Goal: Task Accomplishment & Management: Use online tool/utility

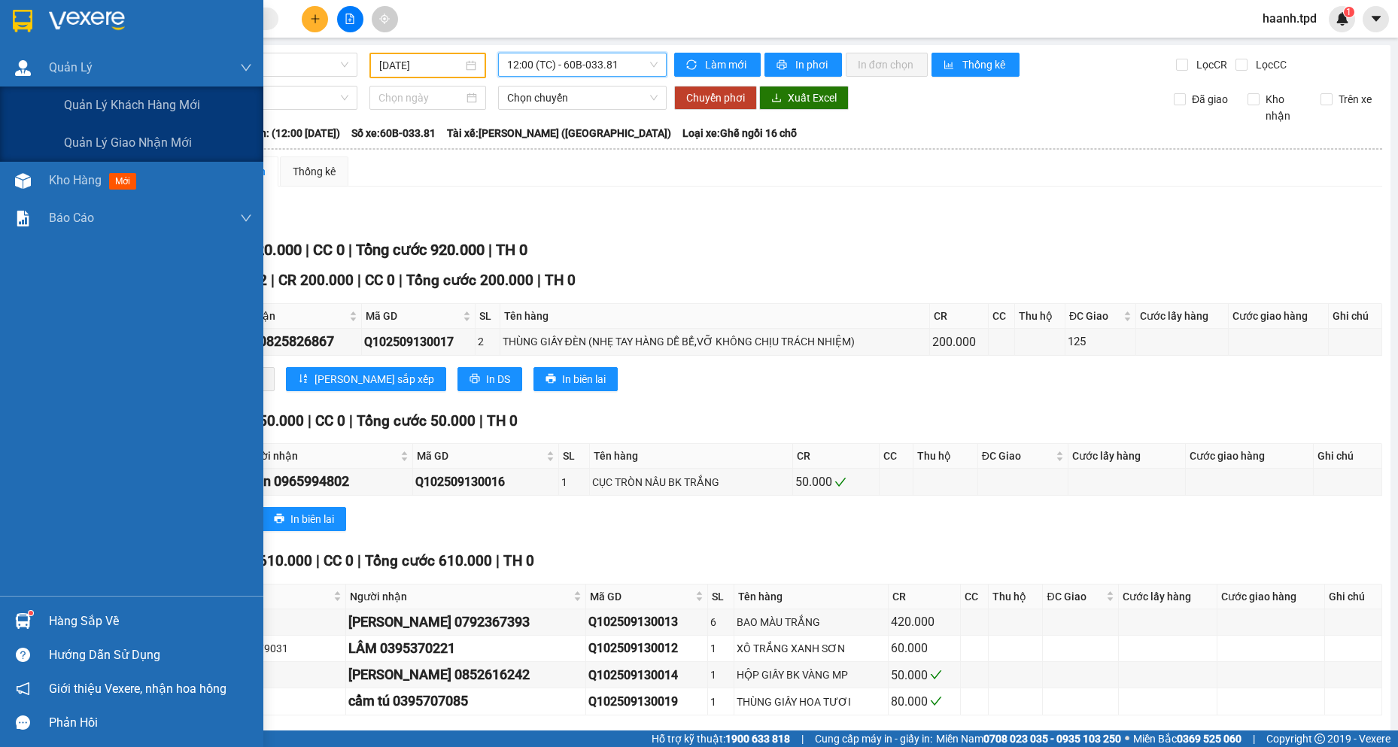
scroll to position [127, 0]
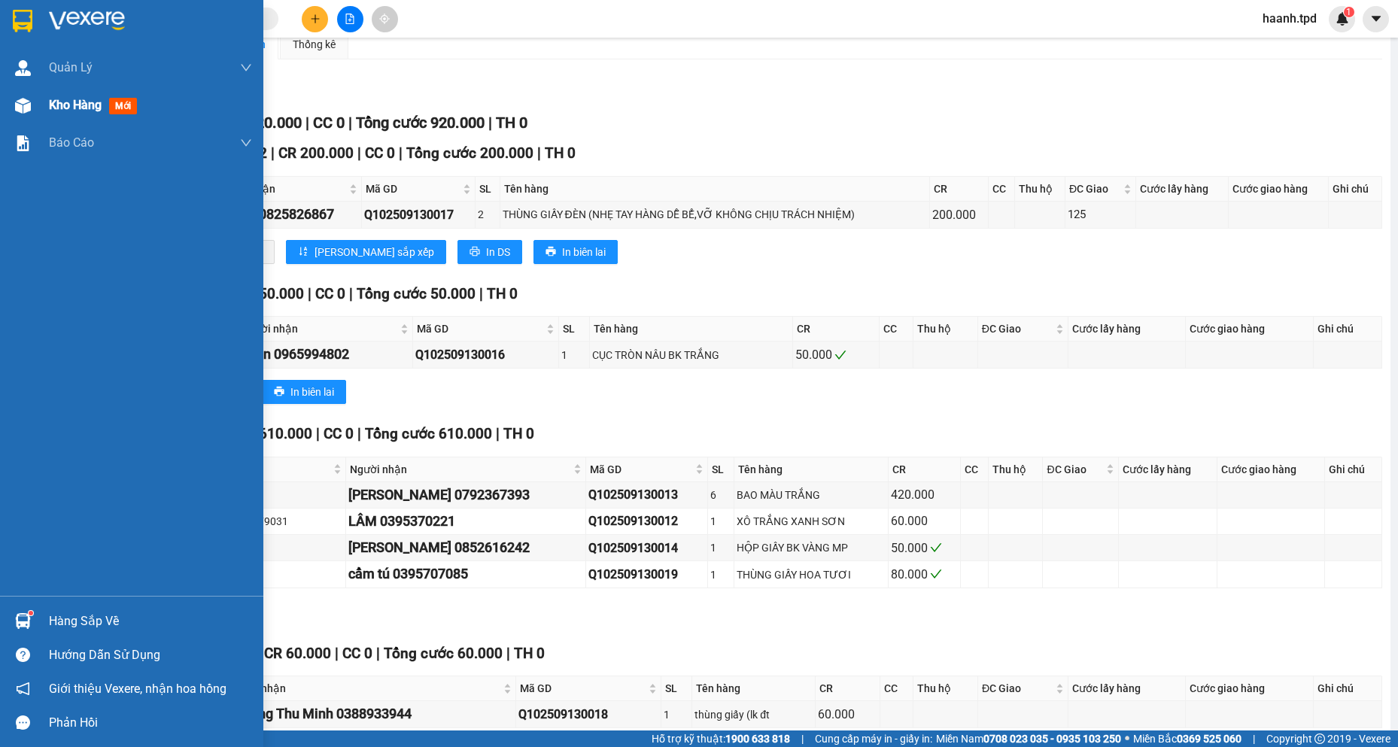
click at [90, 117] on div "Kho hàng mới" at bounding box center [150, 106] width 203 height 38
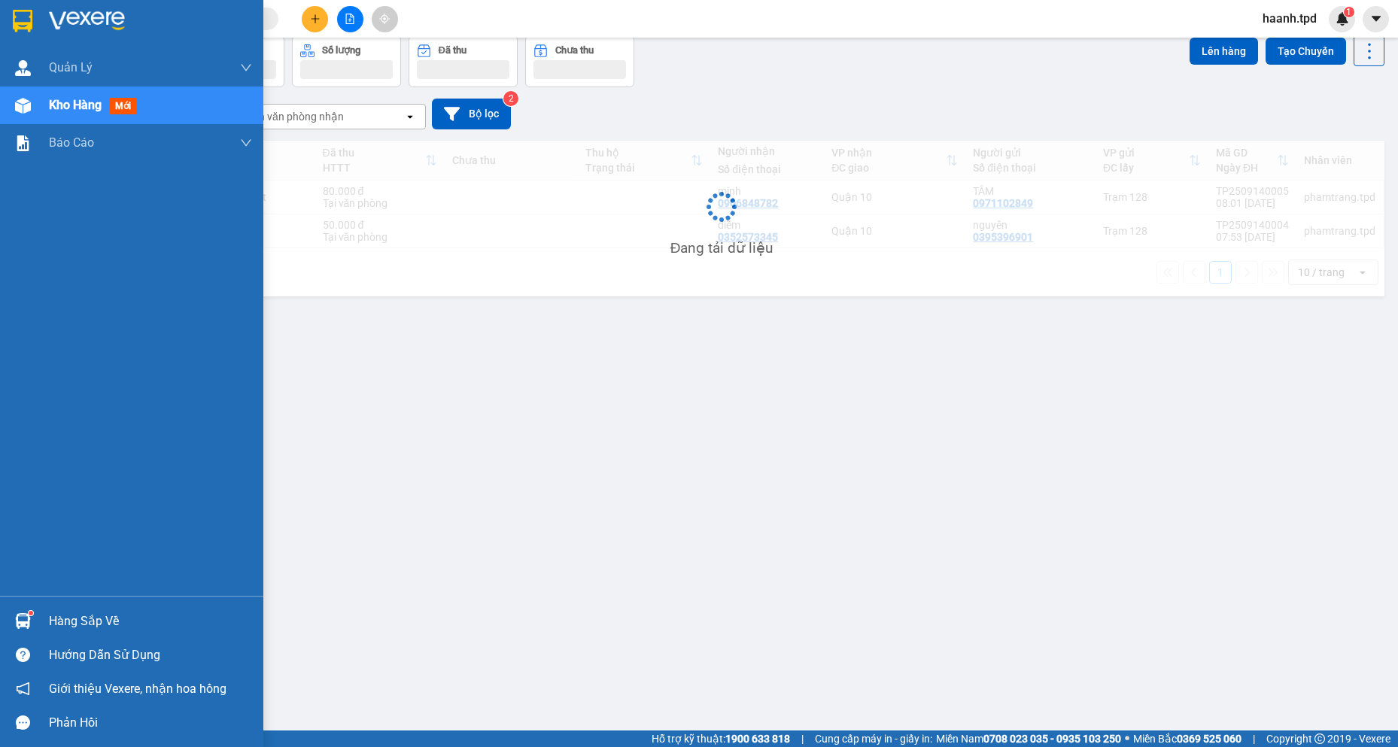
scroll to position [69, 0]
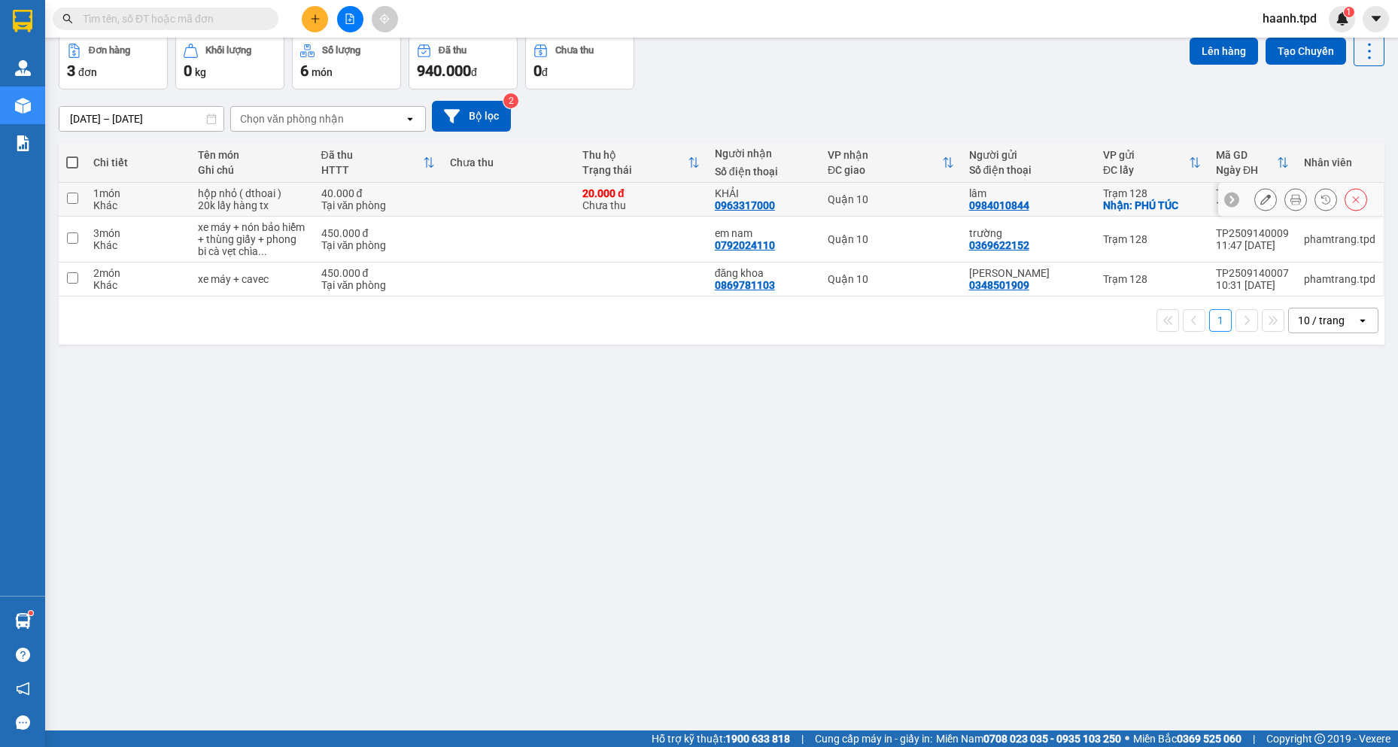
click at [74, 195] on input "checkbox" at bounding box center [72, 198] width 11 height 11
checkbox input "true"
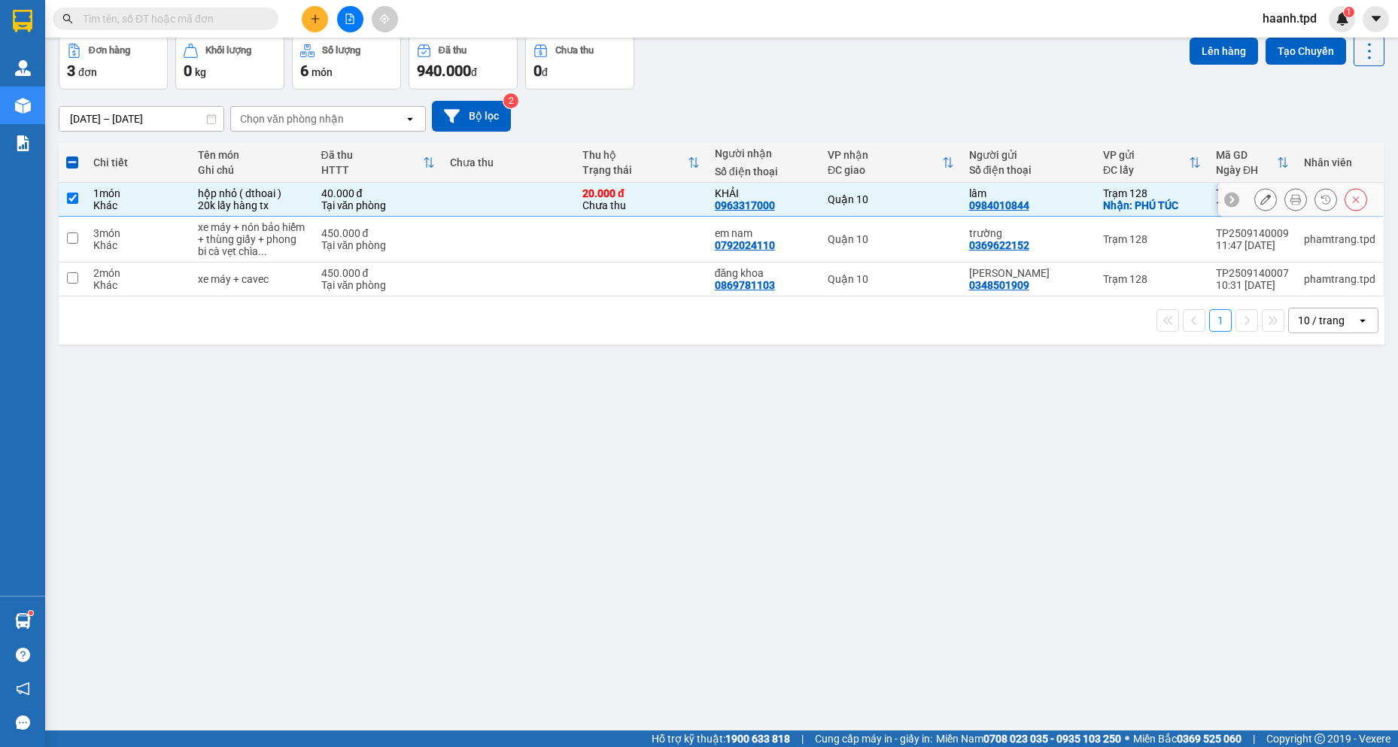
click at [1255, 196] on button at bounding box center [1265, 200] width 21 height 26
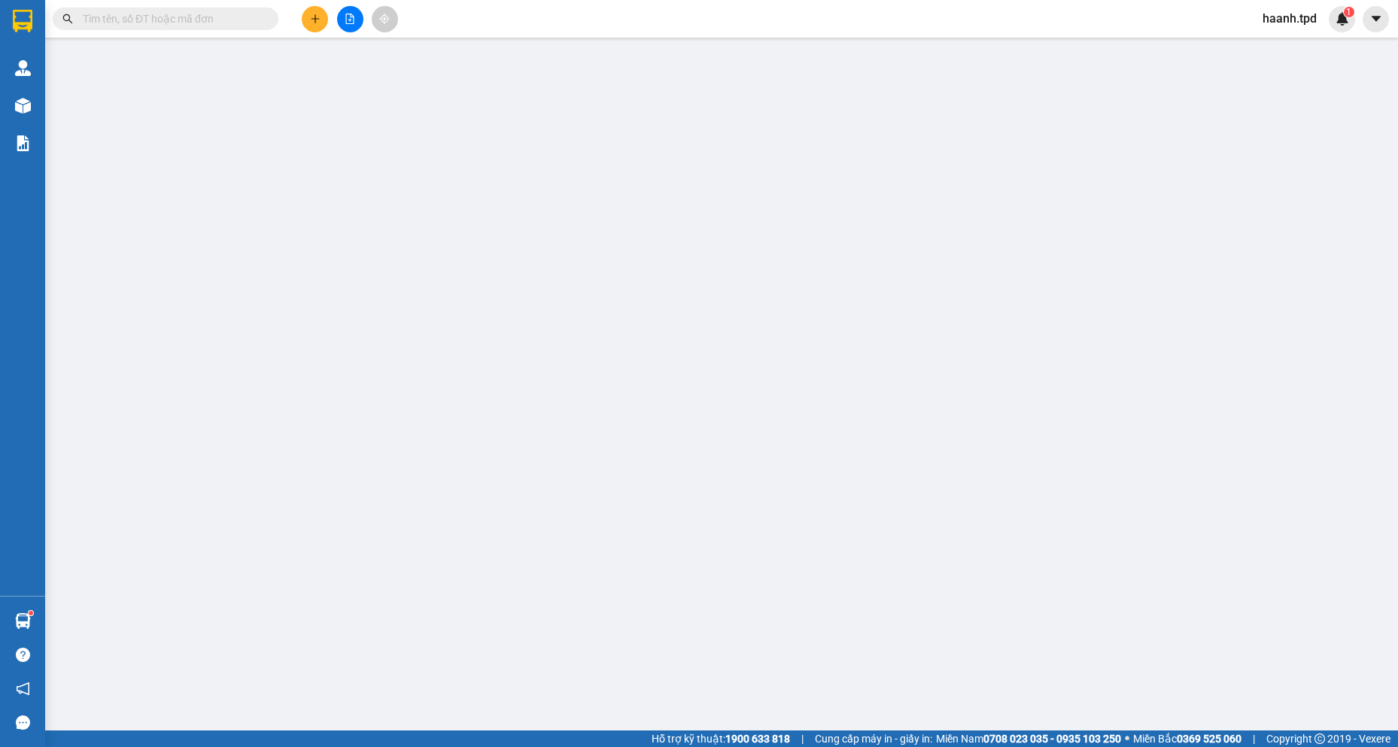
type input "0984010844"
type input "lâm"
checkbox input "true"
type input "PHÚ TÚC"
type input "075088002132"
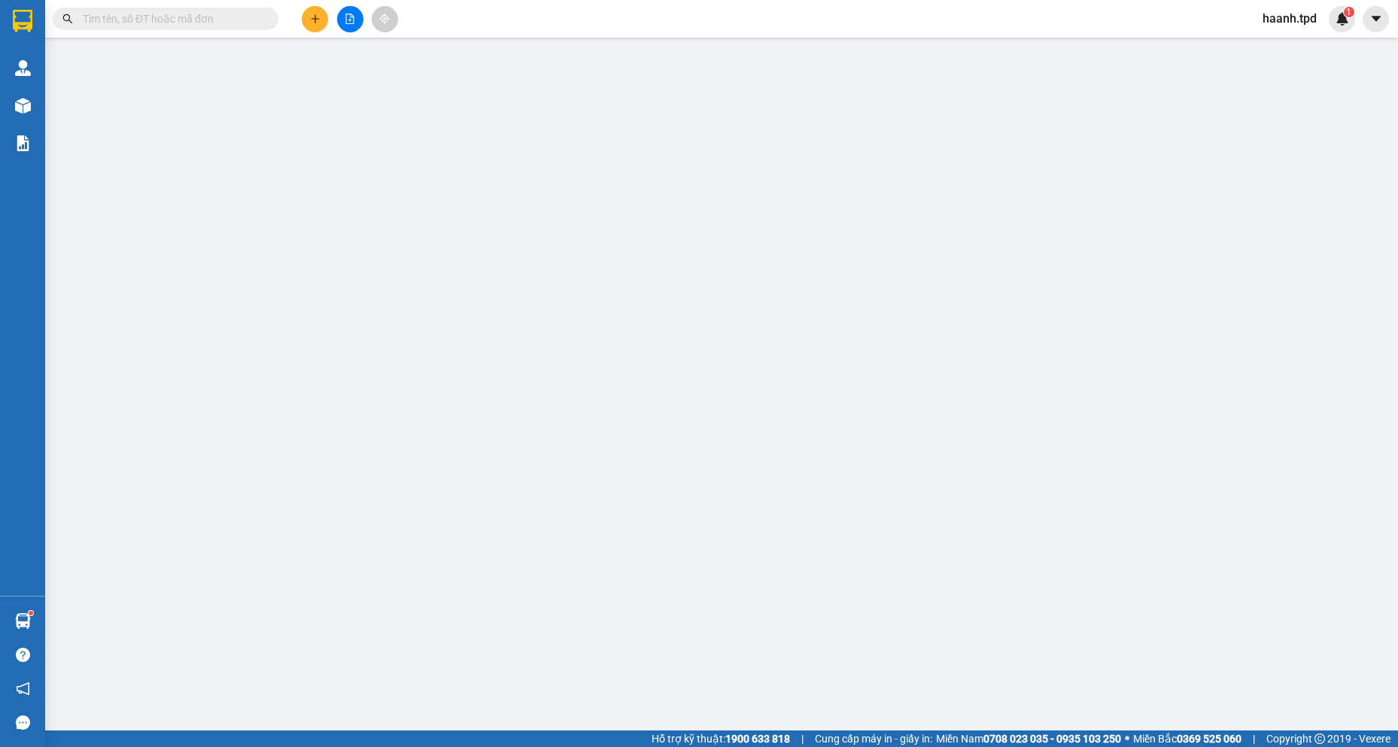
type input "0963317000"
type input "KHẢI"
type input "20.000"
type input "40.000"
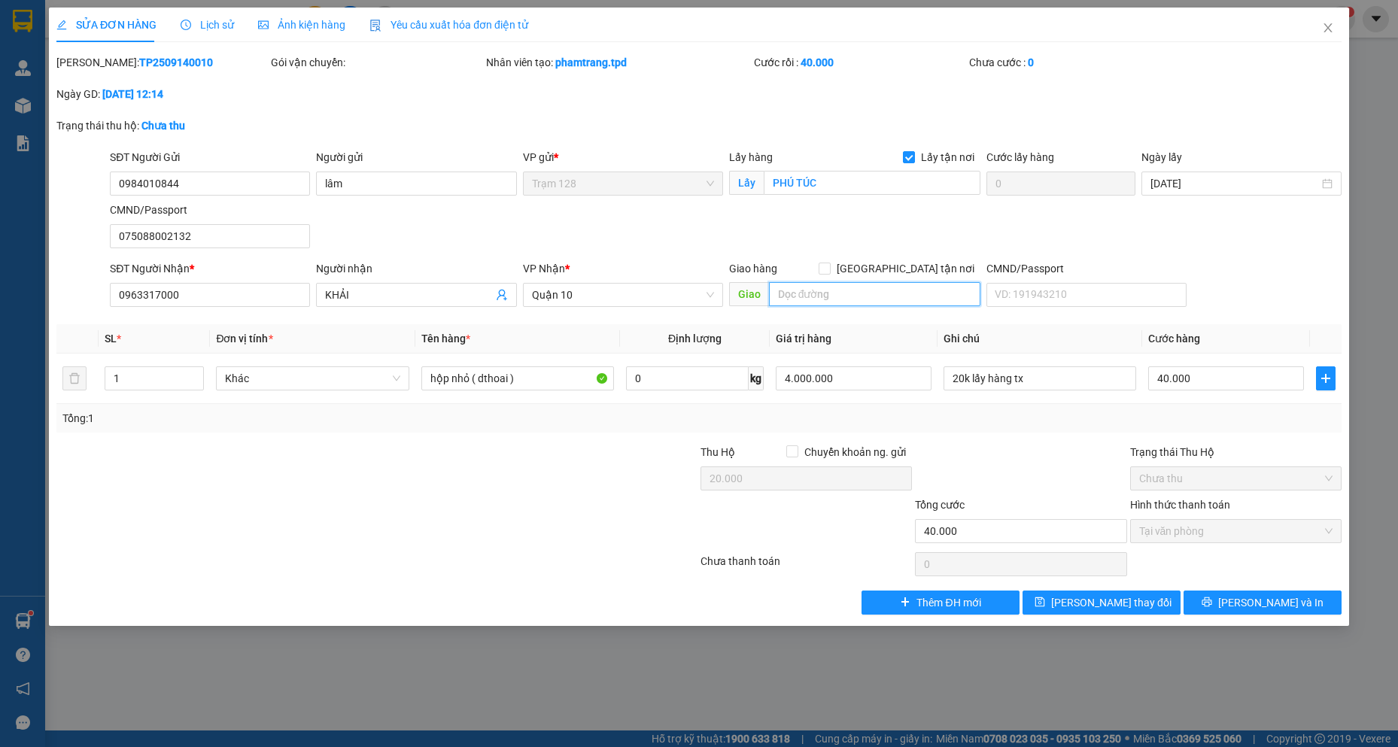
click at [833, 288] on input "text" at bounding box center [875, 294] width 212 height 24
click at [1327, 33] on icon "close" at bounding box center [1328, 28] width 12 height 12
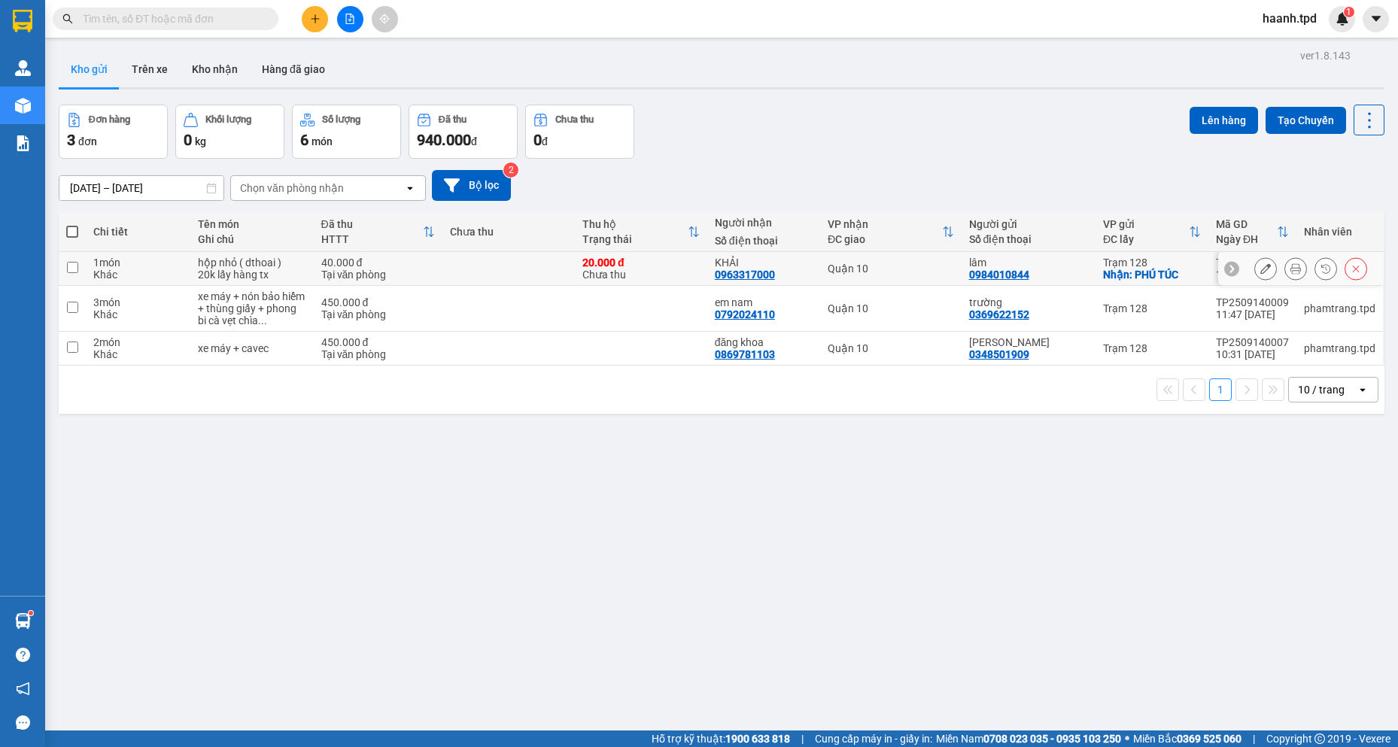
click at [77, 264] on input "checkbox" at bounding box center [72, 267] width 11 height 11
checkbox input "true"
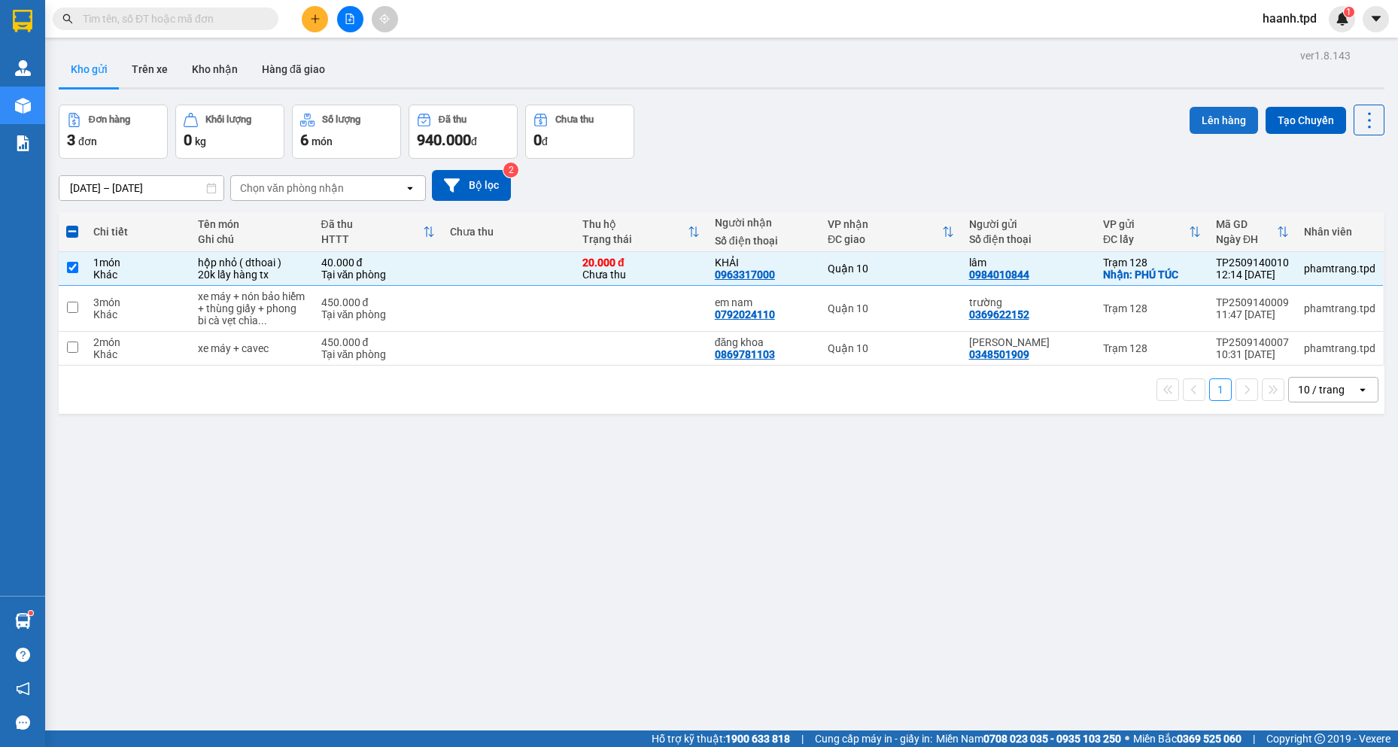
click at [1210, 117] on button "Lên hàng" at bounding box center [1223, 120] width 68 height 27
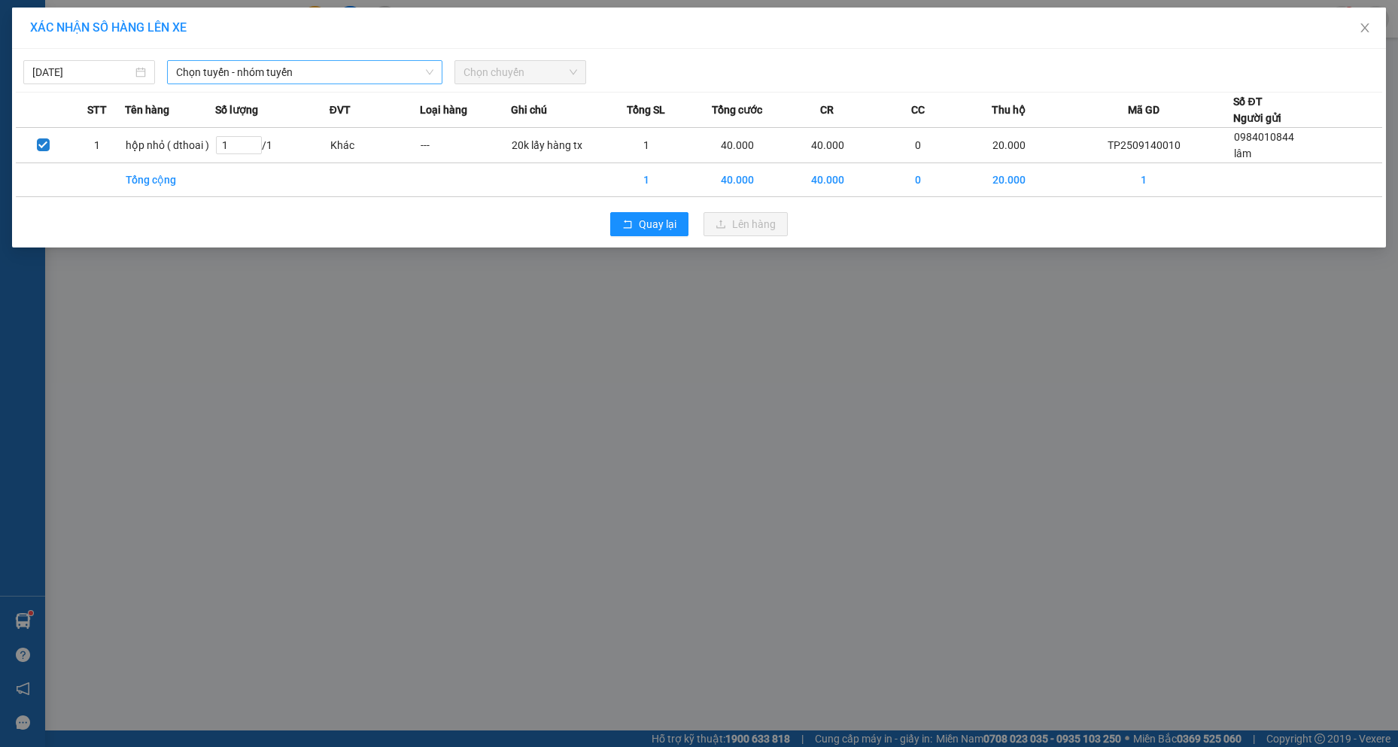
click at [196, 74] on span "Chọn tuyến - nhóm tuyến" at bounding box center [304, 72] width 257 height 23
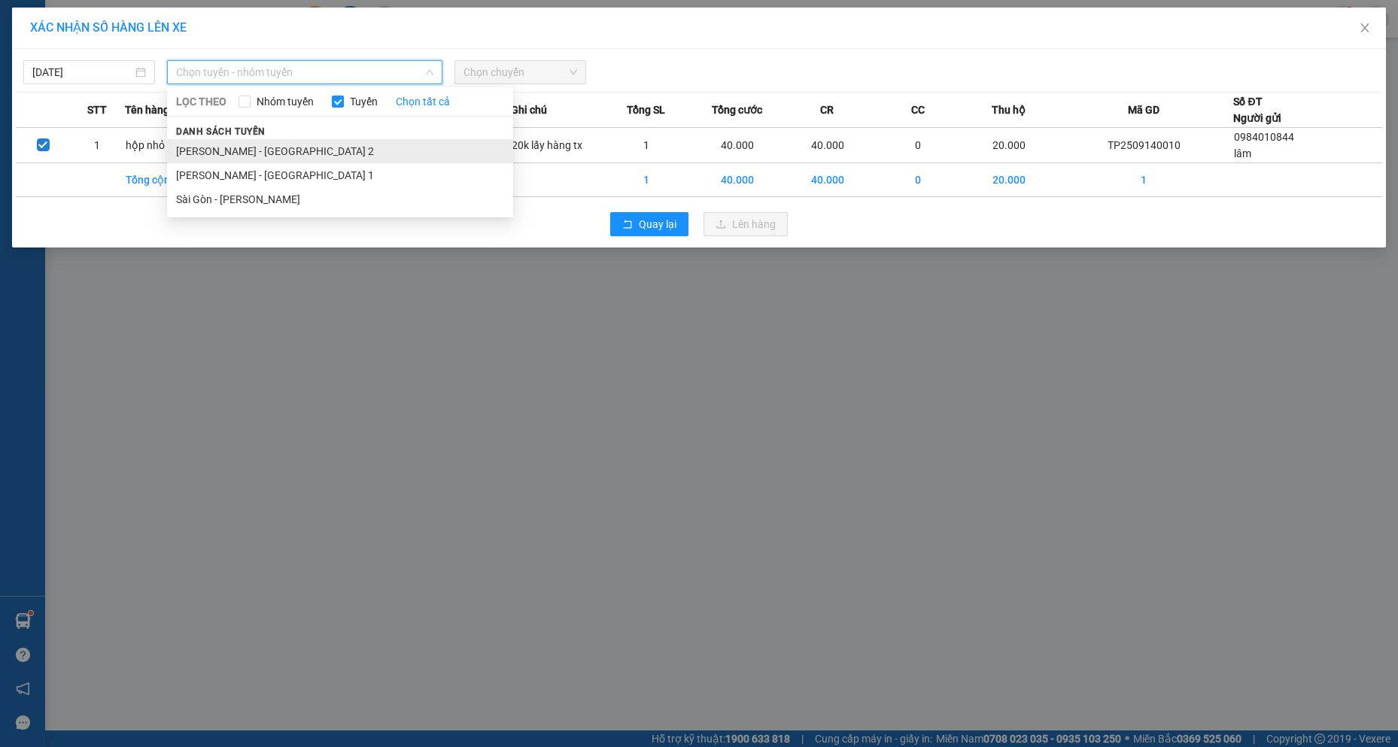
click at [275, 150] on li "[PERSON_NAME] - [GEOGRAPHIC_DATA] 2" at bounding box center [340, 151] width 346 height 24
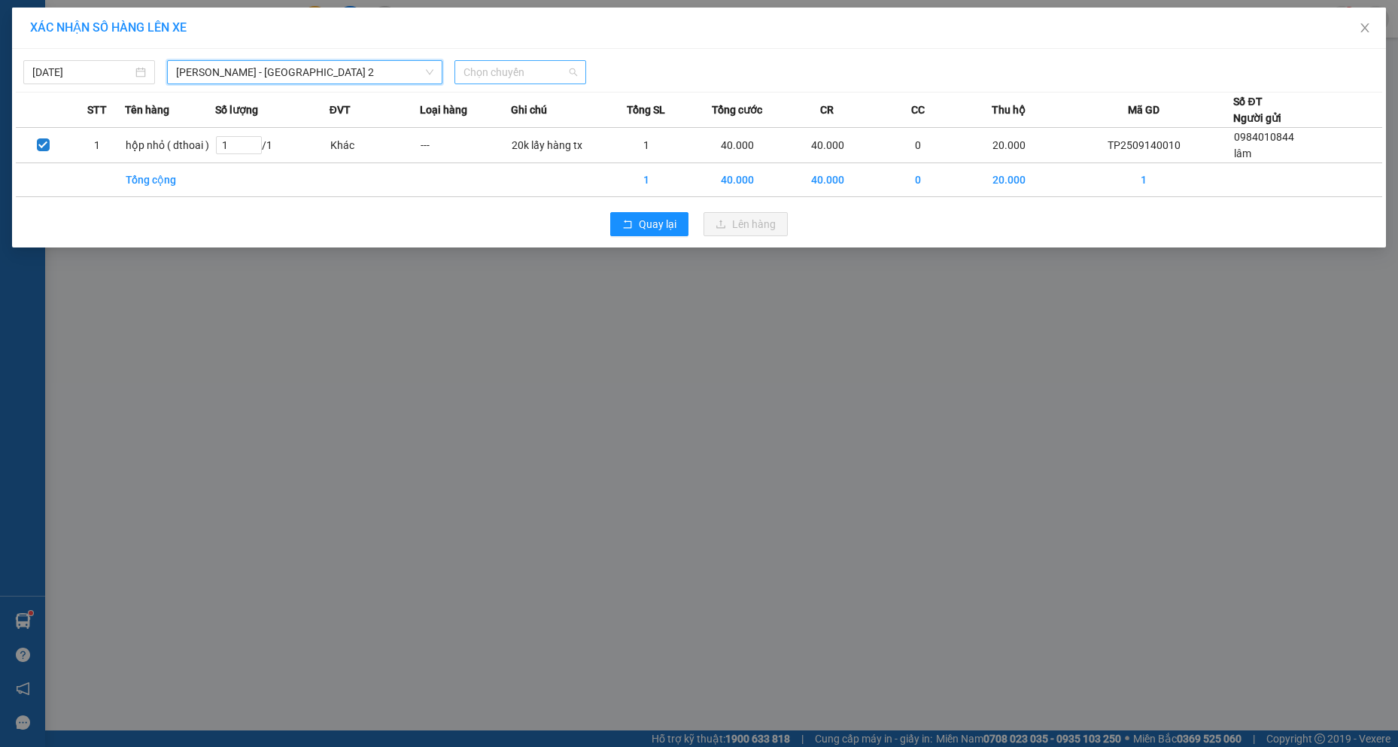
click at [523, 76] on span "Chọn chuyến" at bounding box center [520, 72] width 114 height 23
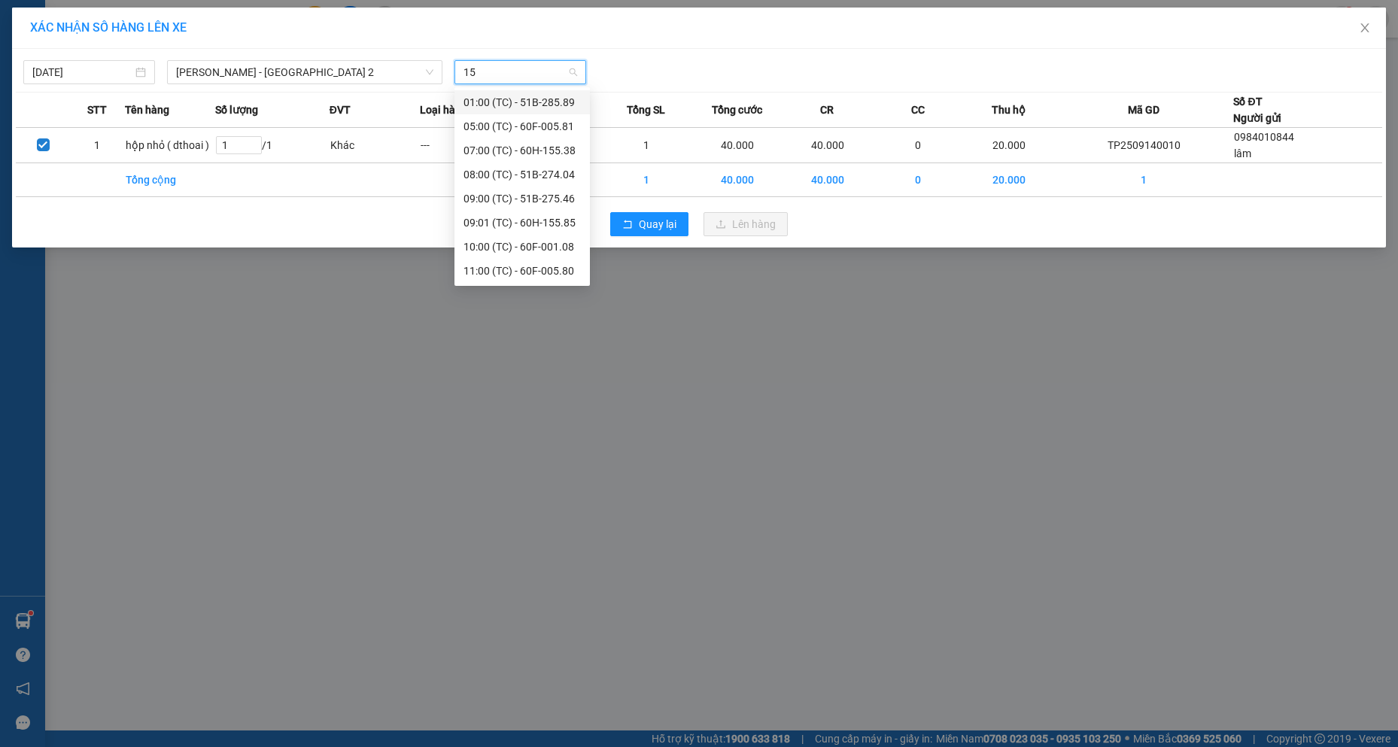
type input "152"
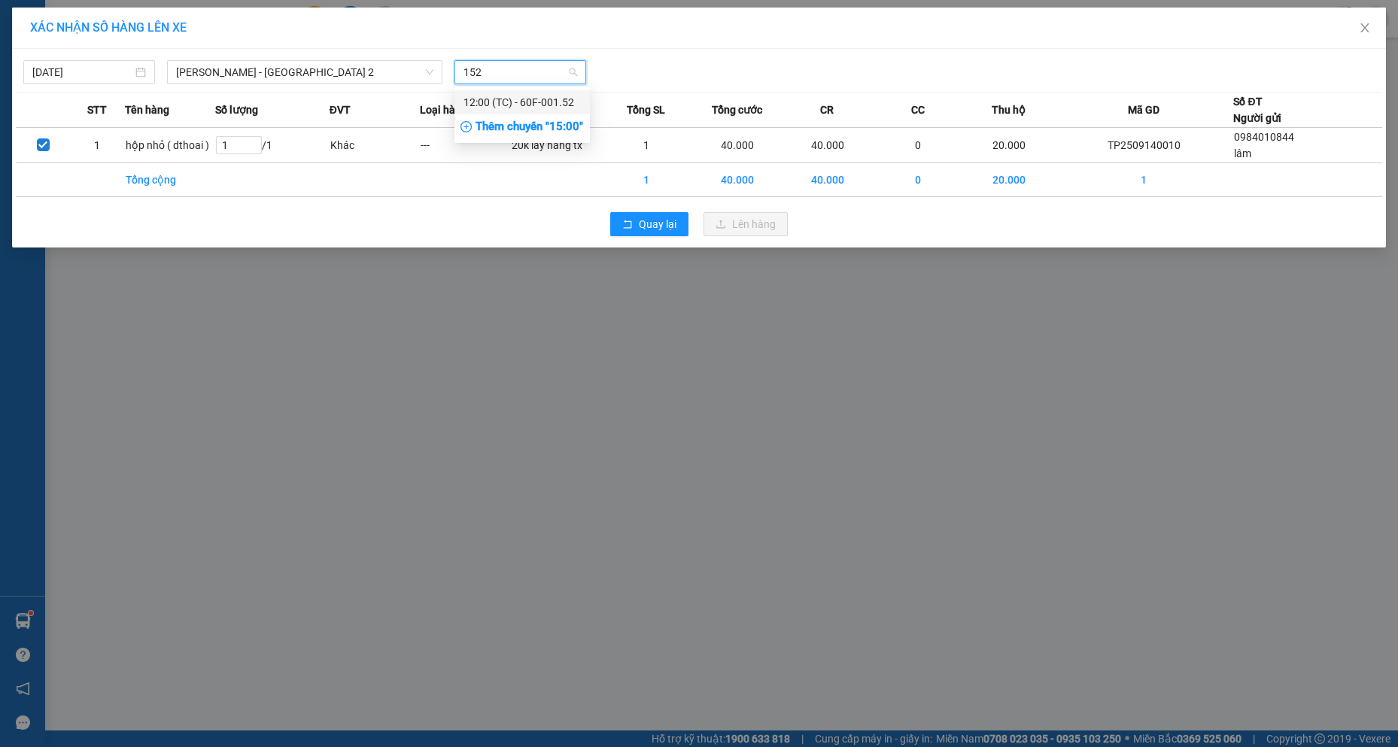
click at [525, 98] on div "12:00 (TC) - 60F-001.52" at bounding box center [521, 102] width 117 height 17
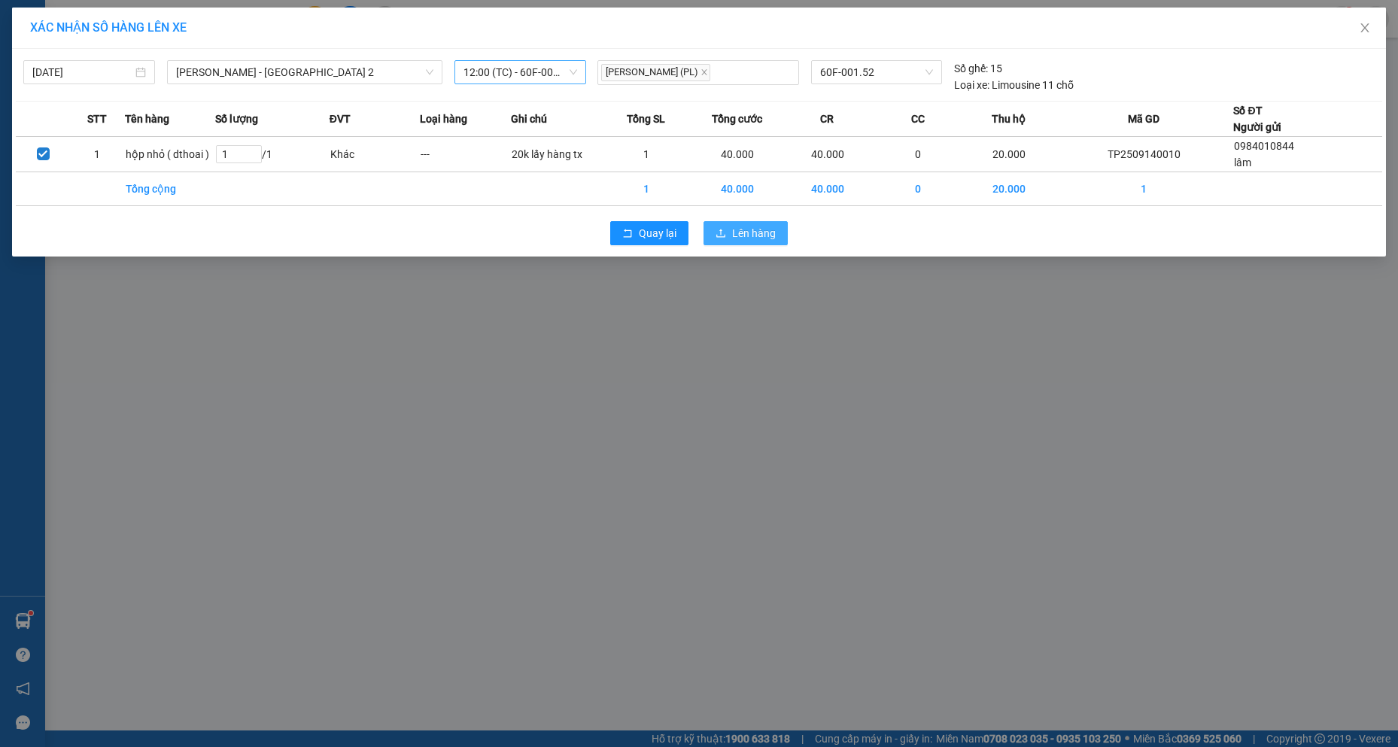
click at [738, 231] on span "Lên hàng" at bounding box center [754, 233] width 44 height 17
